Goal: Task Accomplishment & Management: Manage account settings

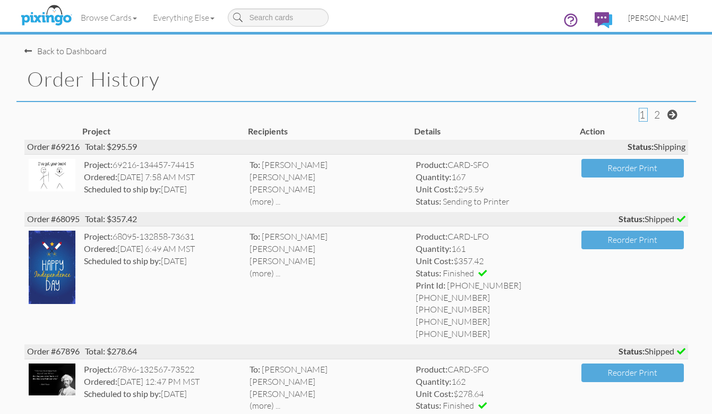
click at [679, 16] on span "[PERSON_NAME]" at bounding box center [658, 17] width 60 height 9
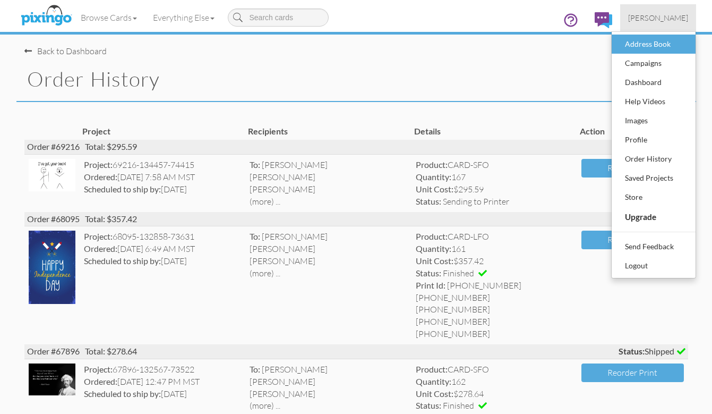
click at [649, 42] on div "Address Book" at bounding box center [653, 44] width 63 height 16
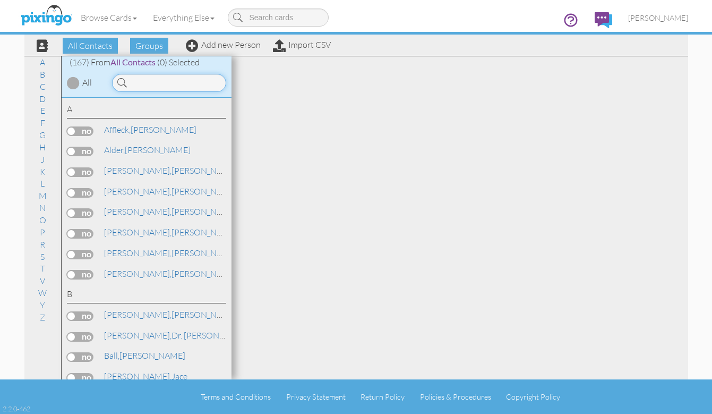
click at [159, 89] on input at bounding box center [169, 83] width 114 height 18
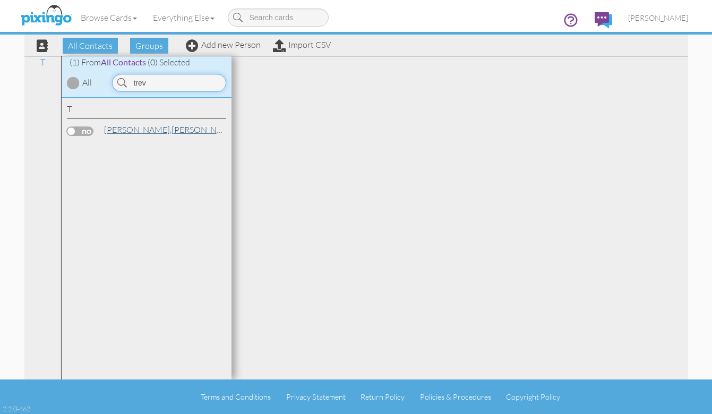
type input "trev"
click at [133, 127] on span "[PERSON_NAME]," at bounding box center [137, 129] width 67 height 11
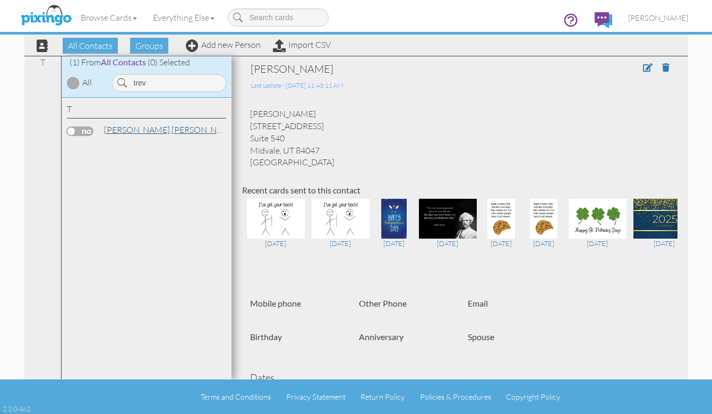
click at [141, 124] on link "Tippetts, Trevor" at bounding box center [170, 129] width 135 height 13
click at [648, 70] on span at bounding box center [648, 67] width 10 height 8
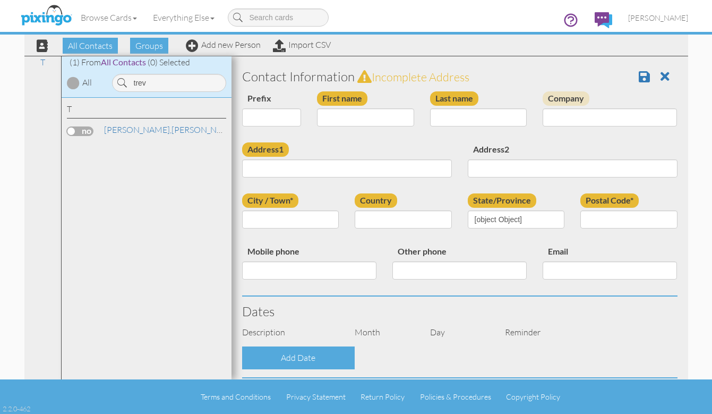
type input "[PERSON_NAME]"
type input "Tippetts"
type input "6955 S Union Park Center"
type input "Suite 540"
type input "Midvale"
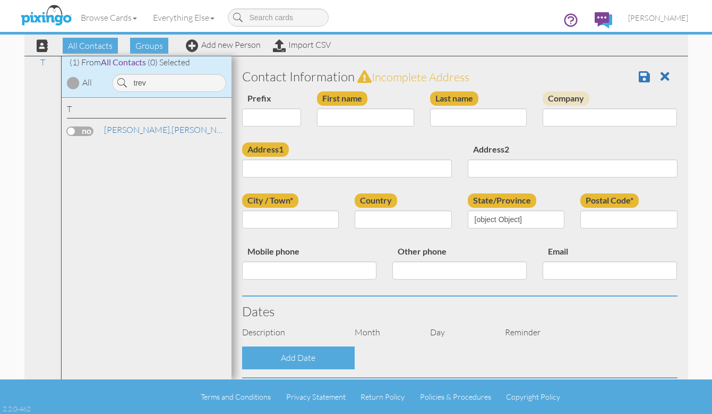
type input "84047"
select select "object:1436"
select select "object:1681"
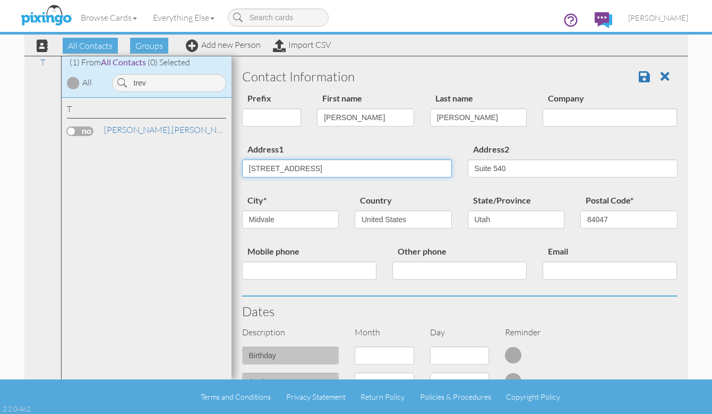
drag, startPoint x: 380, startPoint y: 164, endPoint x: 225, endPoint y: 165, distance: 155.0
click at [226, 165] on div "All Contacts (167) My Groups Aug 9 at 04:56: ... (42) Aug 9 at 10:51: ... (0) J…" at bounding box center [356, 217] width 664 height 323
paste input "10150 s centennial parkway, suite 120 Sandy, UT 84070"
type input "10150 s centennial parkway, suite 120 Sandy, UT 84070"
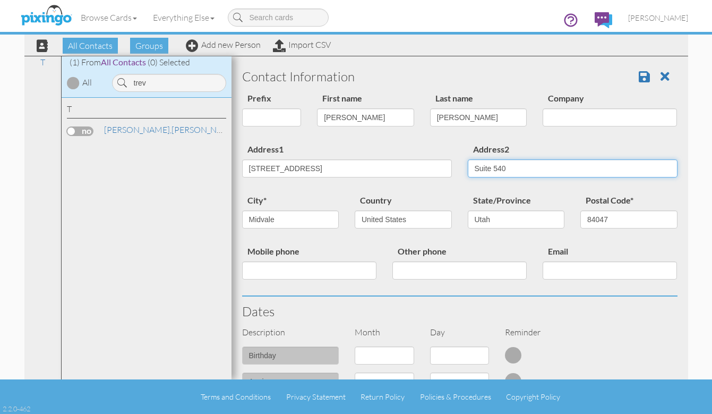
click at [537, 168] on input "Suite 540" at bounding box center [573, 168] width 210 height 18
type input "Suite 120"
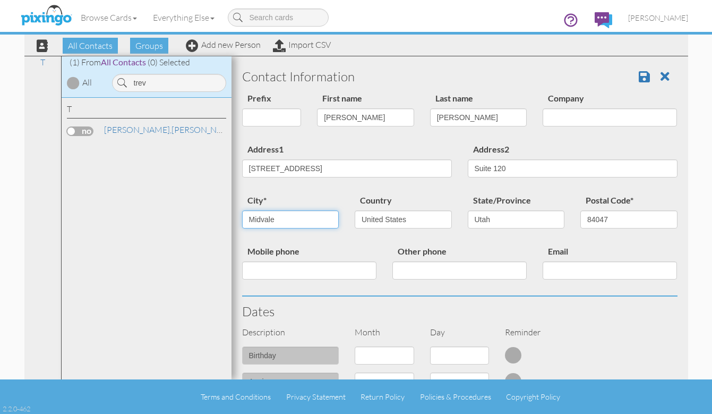
click at [318, 220] on input "Midvale" at bounding box center [290, 219] width 97 height 18
type input "M"
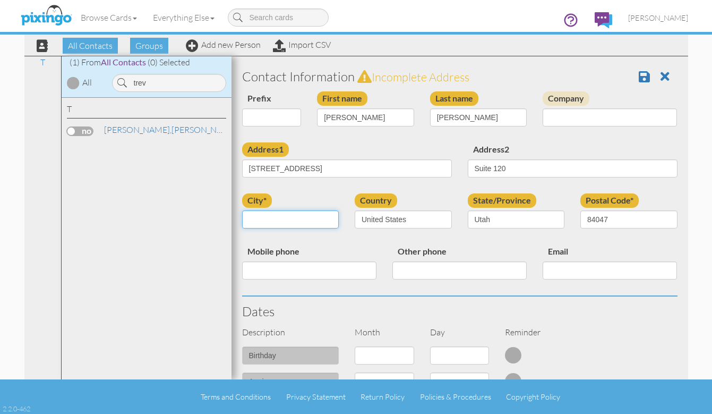
type input "D"
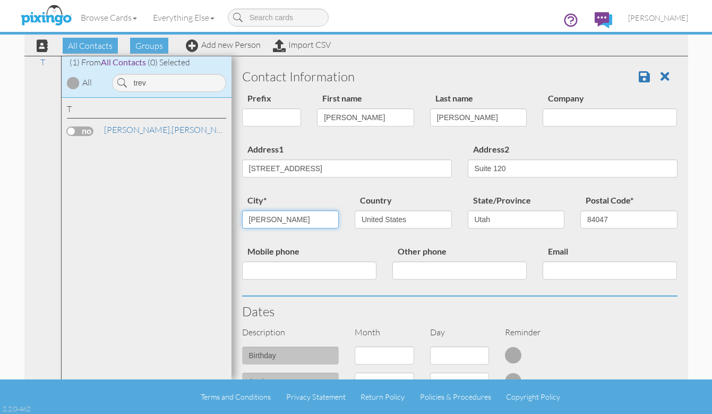
type input "Sandy"
type input "84070"
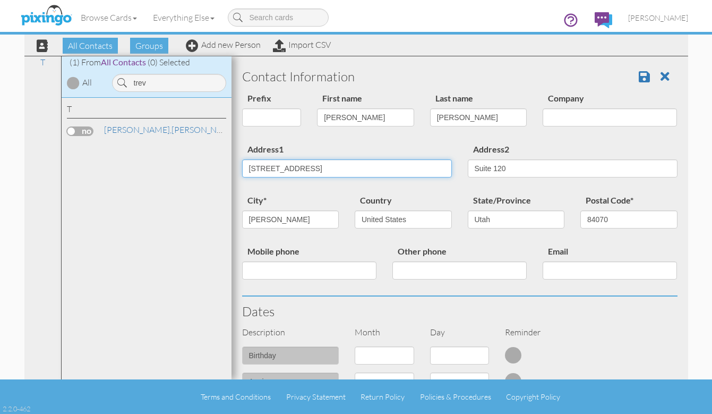
drag, startPoint x: 343, startPoint y: 168, endPoint x: 493, endPoint y: 175, distance: 149.9
click at [492, 174] on div "Address1 10150 s centennial parkway, suite 120 Sandy, UT 84070 Address2 Suite 1…" at bounding box center [459, 167] width 451 height 51
type input "10150 s centennial parkway"
click at [644, 74] on span at bounding box center [644, 76] width 11 height 13
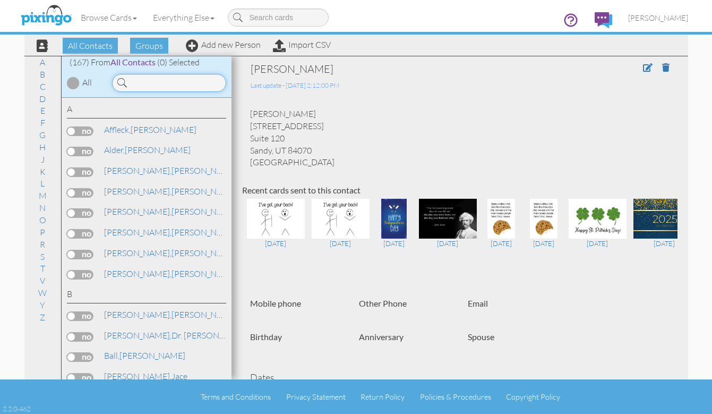
click at [149, 87] on input at bounding box center [169, 83] width 114 height 18
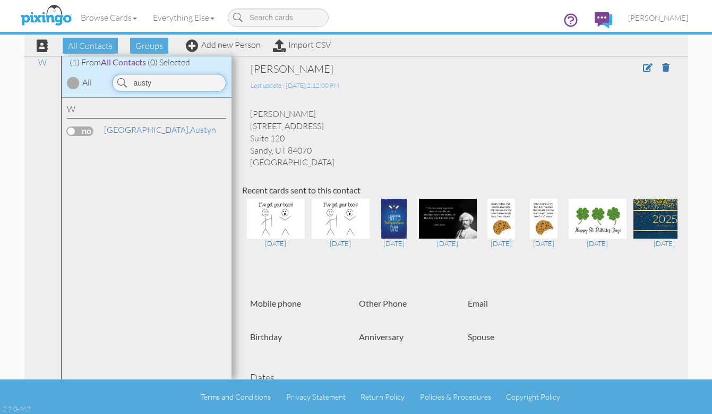
type input "dusty"
drag, startPoint x: 161, startPoint y: 101, endPoint x: 139, endPoint y: 130, distance: 36.0
click at [139, 130] on span "[GEOGRAPHIC_DATA]," at bounding box center [147, 129] width 86 height 11
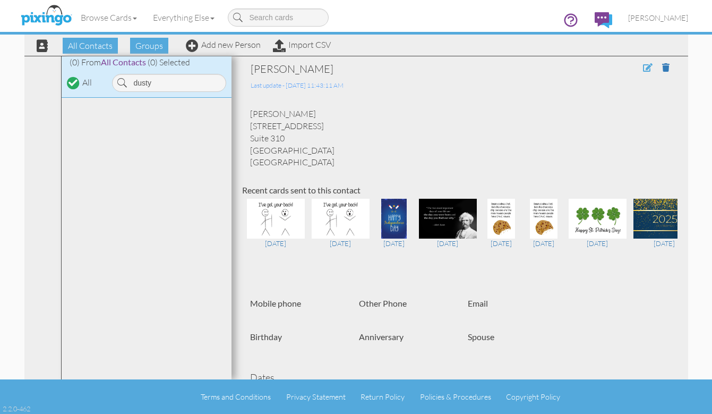
click at [646, 68] on span at bounding box center [648, 67] width 10 height 8
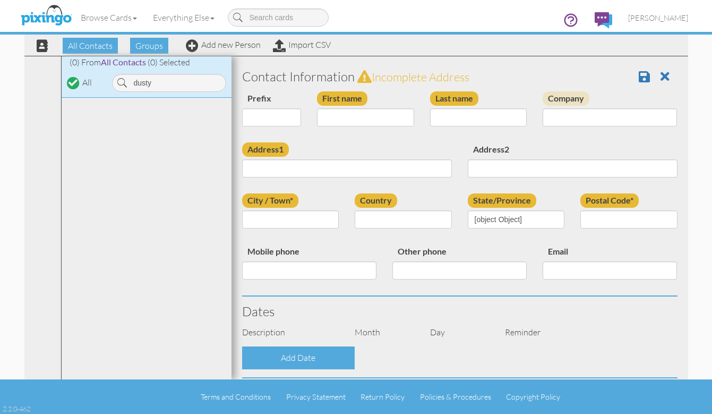
type input "Austyn"
type input "Whittenburg"
type input "111 S. Main St."
type input "Suite 310"
type input "Salt Lake City"
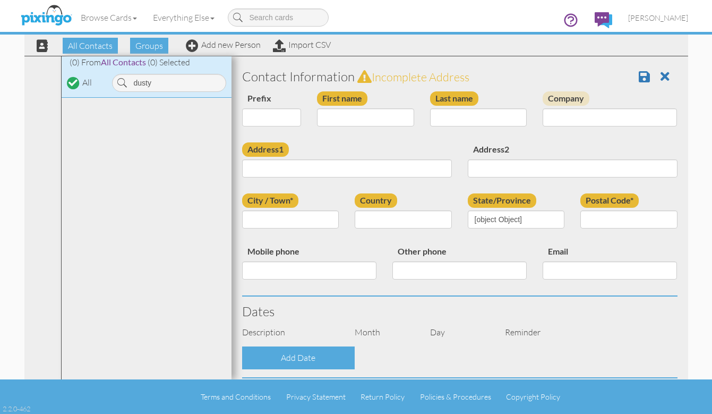
type input "84111"
select select "object:840"
select select "object:1085"
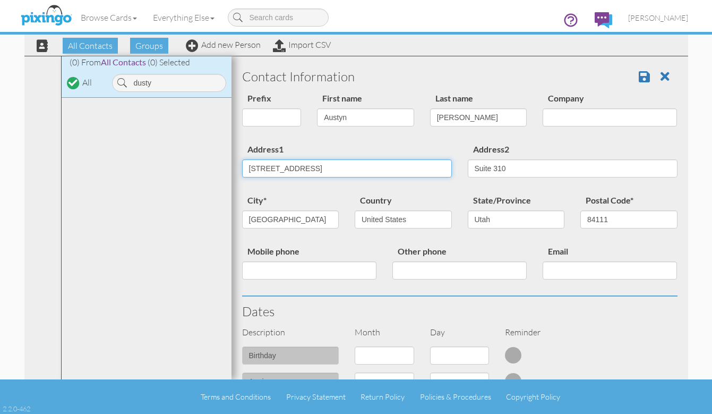
drag, startPoint x: 370, startPoint y: 171, endPoint x: 171, endPoint y: 170, distance: 198.5
click at [174, 171] on div "All Contacts (167) My Groups Aug 9 at 04:56: ... (42) Aug 9 at 10:51: ... (0) J…" at bounding box center [356, 217] width 664 height 323
paste input "4943 w juniper bend dr Herriman UT 84096"
type input "4943 w juniper bend dr Herriman UT 84096"
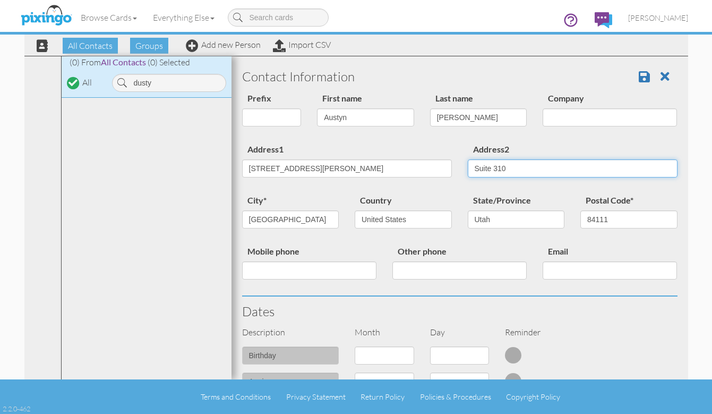
drag, startPoint x: 521, startPoint y: 166, endPoint x: 463, endPoint y: 160, distance: 58.2
click at [463, 160] on div "Address2 Suite 310" at bounding box center [573, 163] width 226 height 43
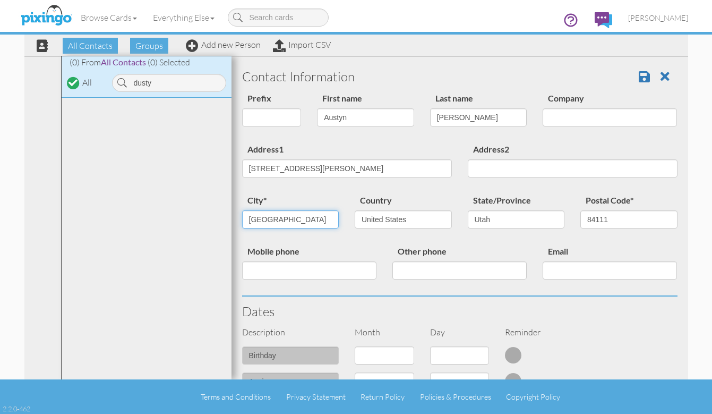
drag, startPoint x: 296, startPoint y: 218, endPoint x: 206, endPoint y: 218, distance: 89.7
click at [208, 218] on div "All Contacts (167) My Groups Aug 9 at 04:56: ... (42) Aug 9 at 10:51: ... (0) J…" at bounding box center [356, 217] width 664 height 323
type input "Herriman"
click at [625, 213] on input "84111" at bounding box center [628, 219] width 97 height 18
type input "84096"
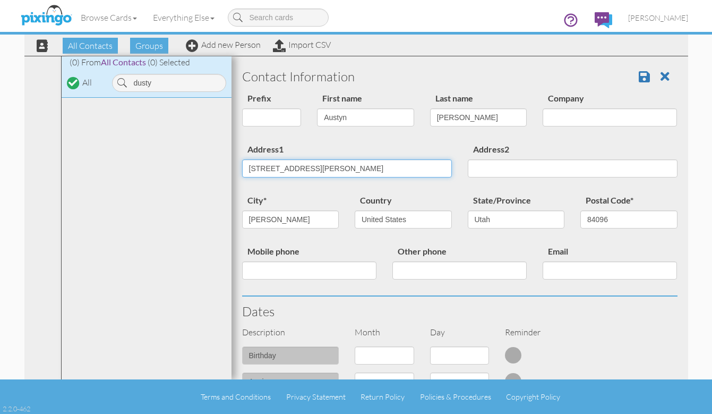
click at [415, 165] on input "4943 w juniper bend dr Herriman UT 84096" at bounding box center [347, 168] width 210 height 18
type input "[STREET_ADDRESS]"
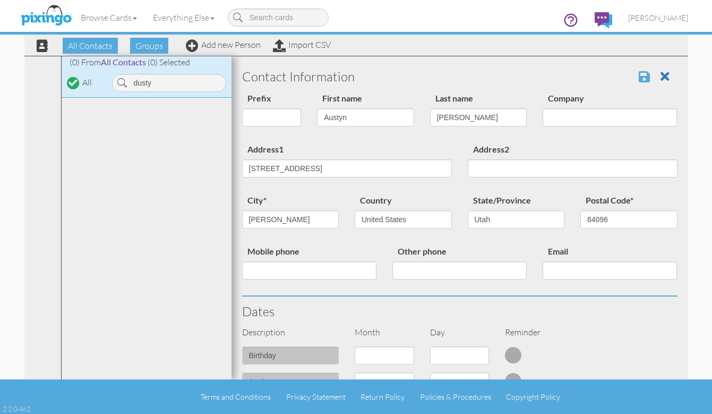
click at [640, 79] on span at bounding box center [644, 76] width 11 height 13
